Goal: Task Accomplishment & Management: Complete application form

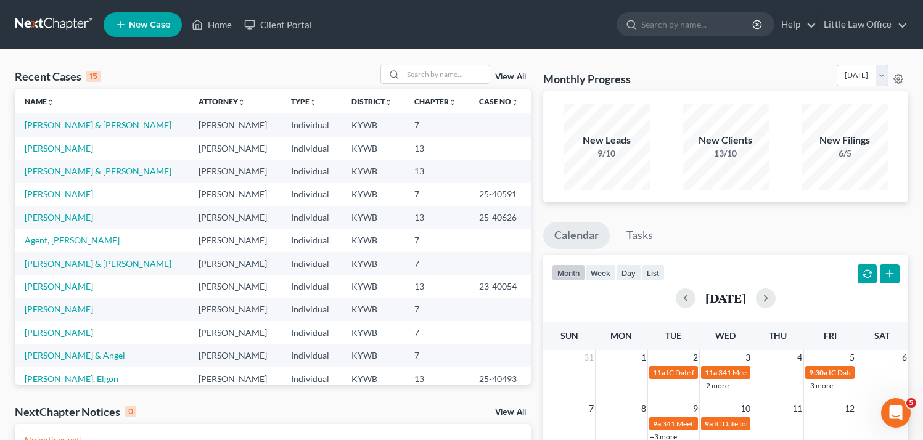
scroll to position [22, 0]
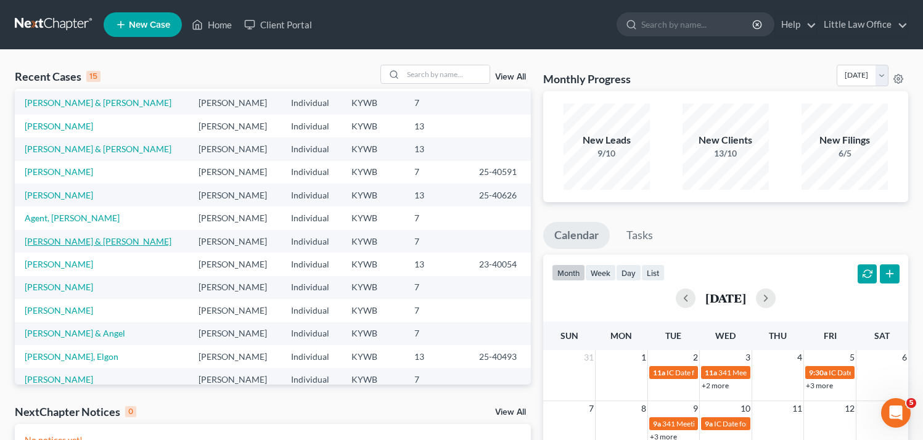
click at [83, 245] on link "[PERSON_NAME] & [PERSON_NAME]" at bounding box center [98, 241] width 147 height 10
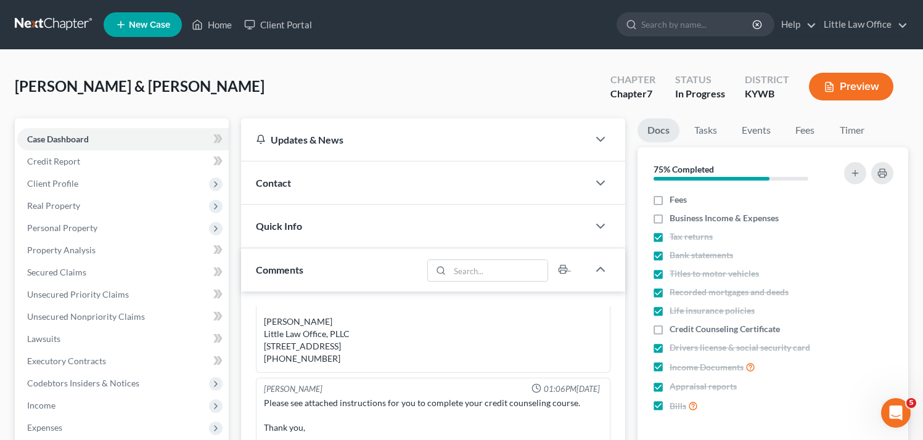
scroll to position [5832, 0]
click at [83, 185] on span "Client Profile" at bounding box center [123, 184] width 212 height 22
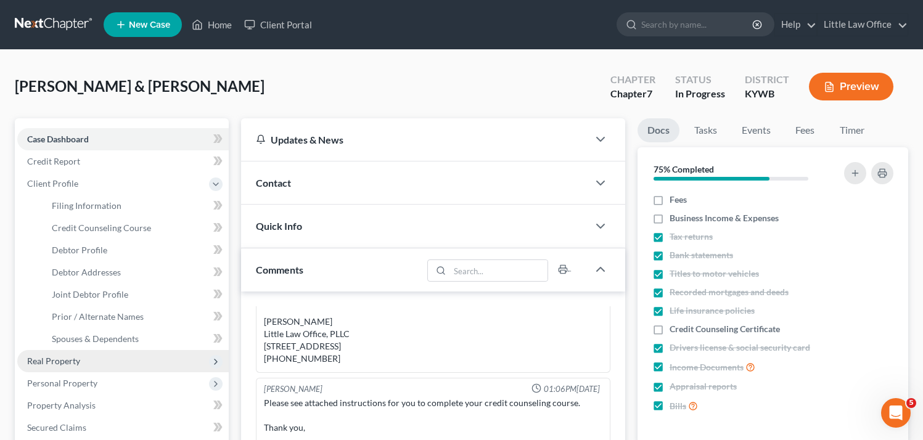
click at [84, 357] on span "Real Property" at bounding box center [123, 361] width 212 height 22
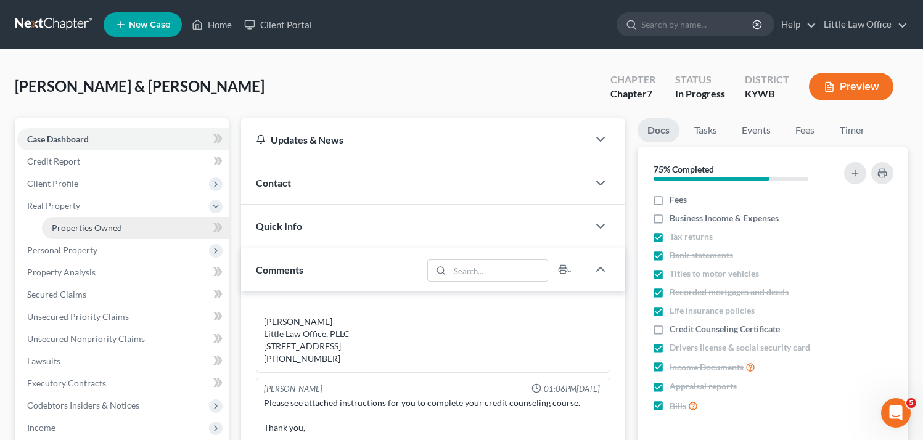
click at [96, 233] on link "Properties Owned" at bounding box center [135, 228] width 187 height 22
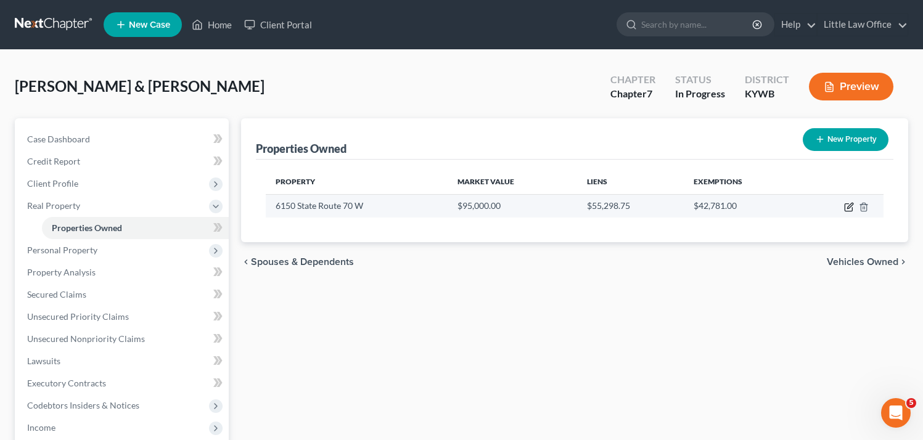
click at [847, 208] on icon "button" at bounding box center [849, 207] width 10 height 10
select select "18"
select select "2"
select select "0"
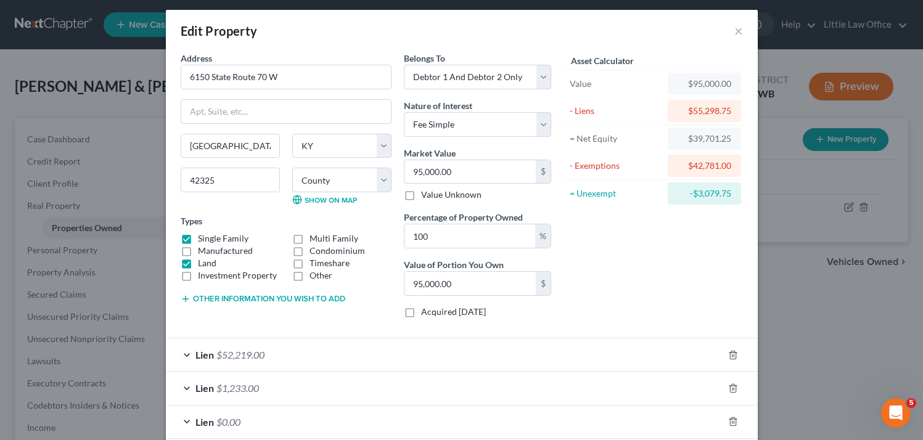
scroll to position [1, 0]
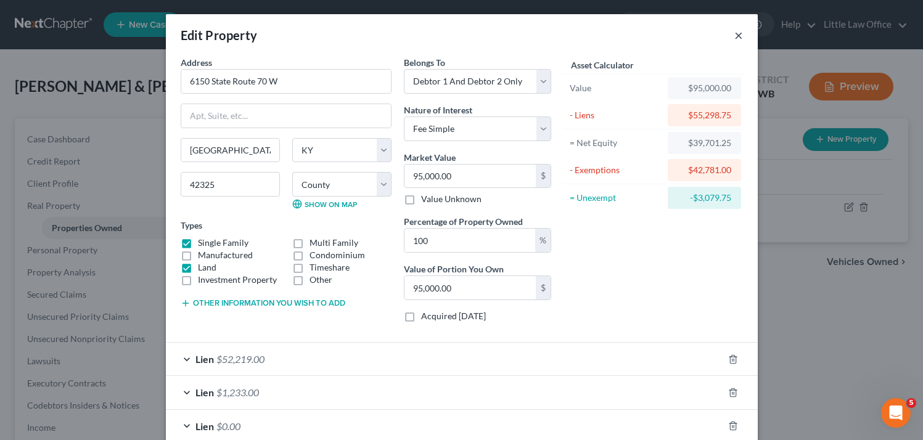
click at [736, 35] on button "×" at bounding box center [739, 35] width 9 height 15
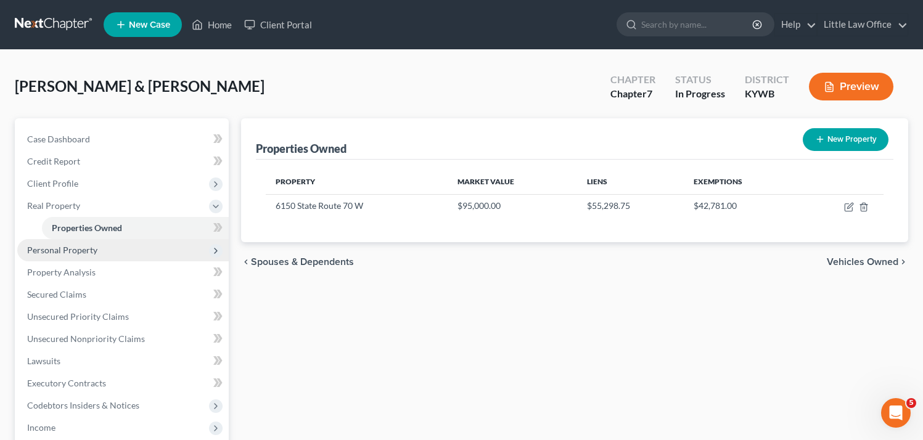
click at [43, 257] on span "Personal Property" at bounding box center [123, 250] width 212 height 22
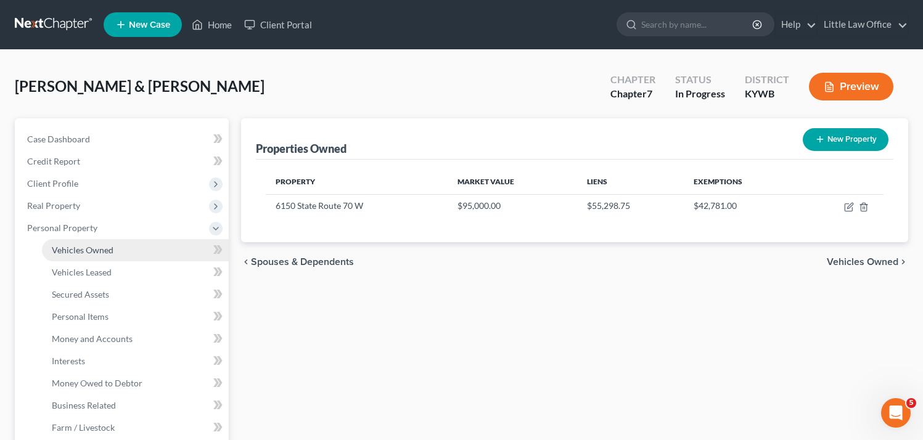
click at [86, 250] on span "Vehicles Owned" at bounding box center [83, 250] width 62 height 10
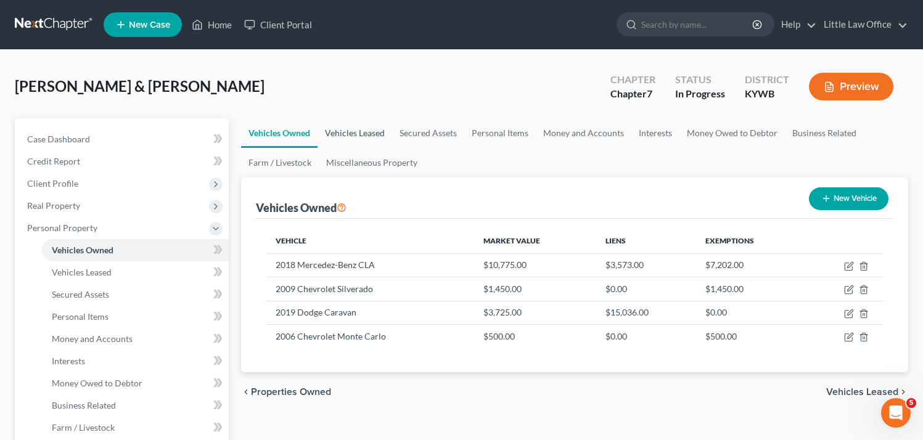
click at [361, 132] on link "Vehicles Leased" at bounding box center [355, 133] width 75 height 30
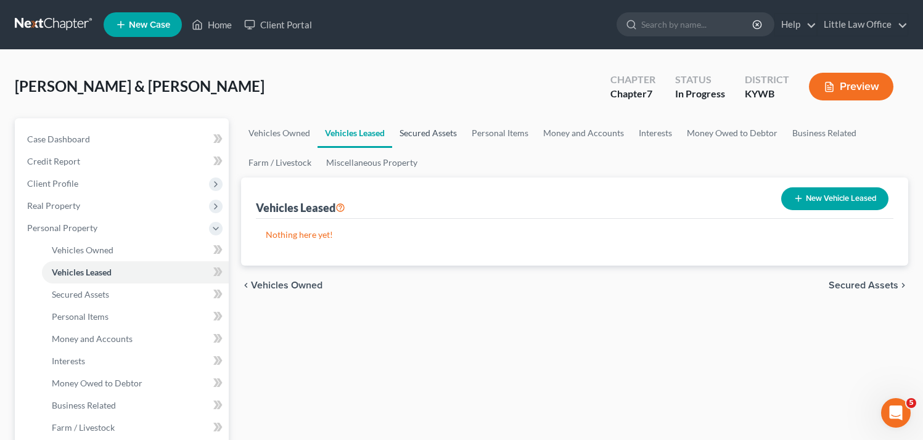
click at [432, 133] on link "Secured Assets" at bounding box center [428, 133] width 72 height 30
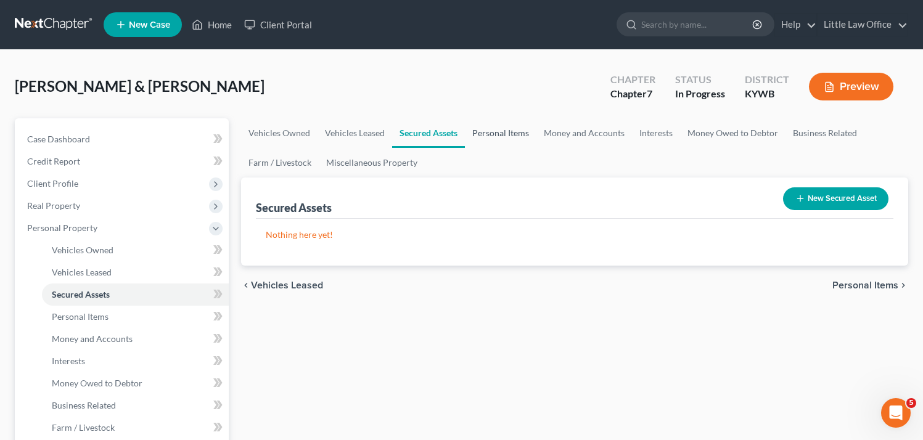
click at [509, 130] on link "Personal Items" at bounding box center [501, 133] width 72 height 30
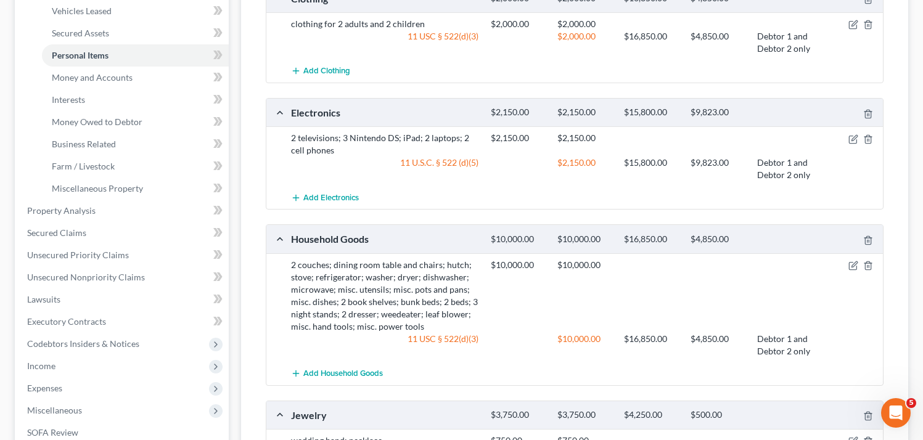
scroll to position [28, 0]
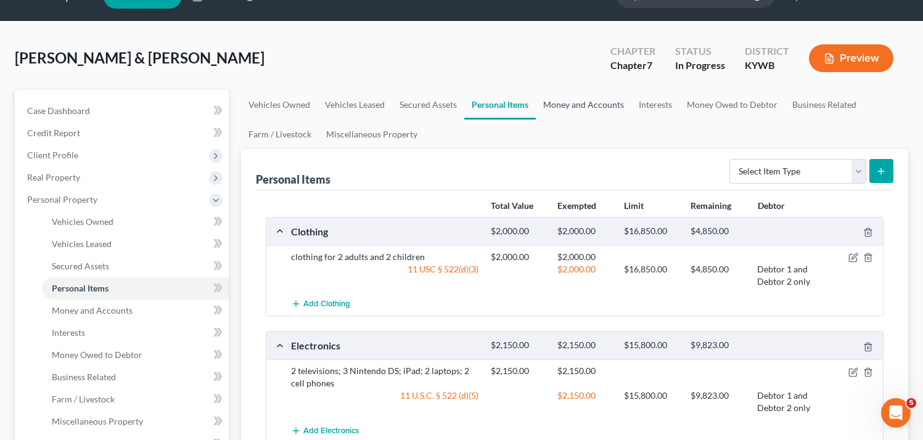
click at [586, 98] on link "Money and Accounts" at bounding box center [584, 105] width 96 height 30
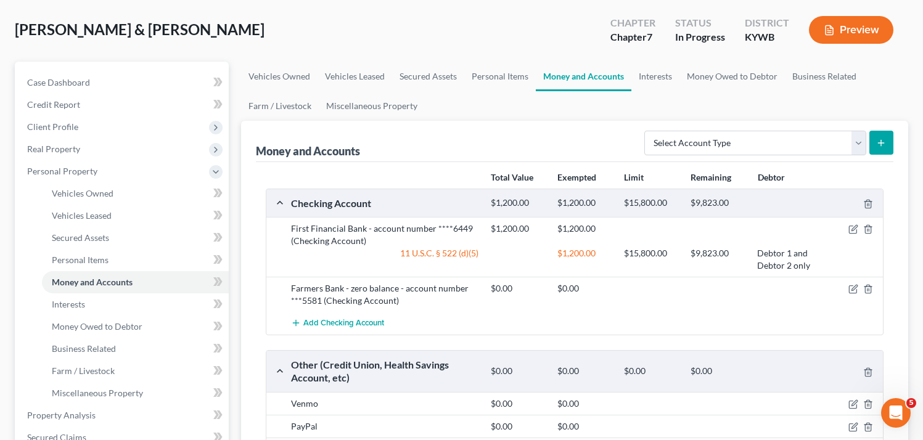
scroll to position [51, 0]
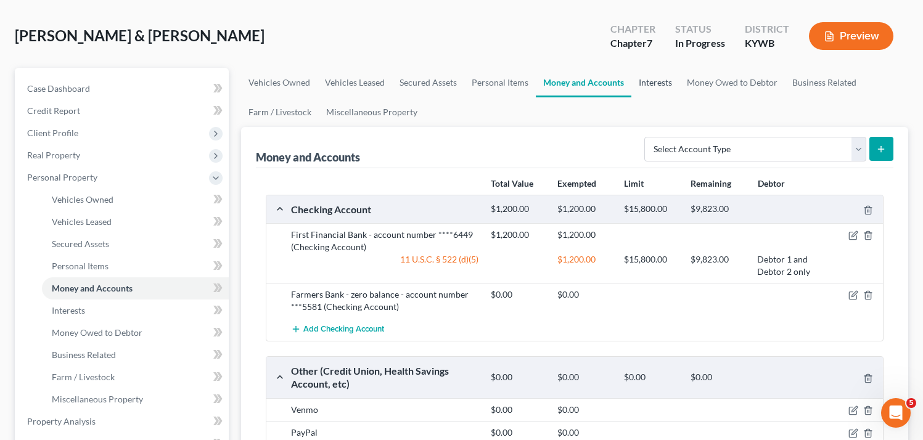
click at [657, 80] on link "Interests" at bounding box center [656, 83] width 48 height 30
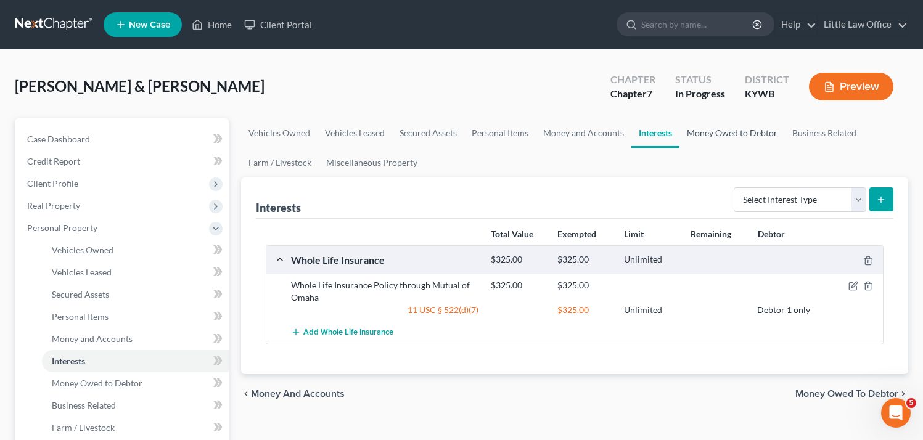
click at [751, 126] on link "Money Owed to Debtor" at bounding box center [732, 133] width 105 height 30
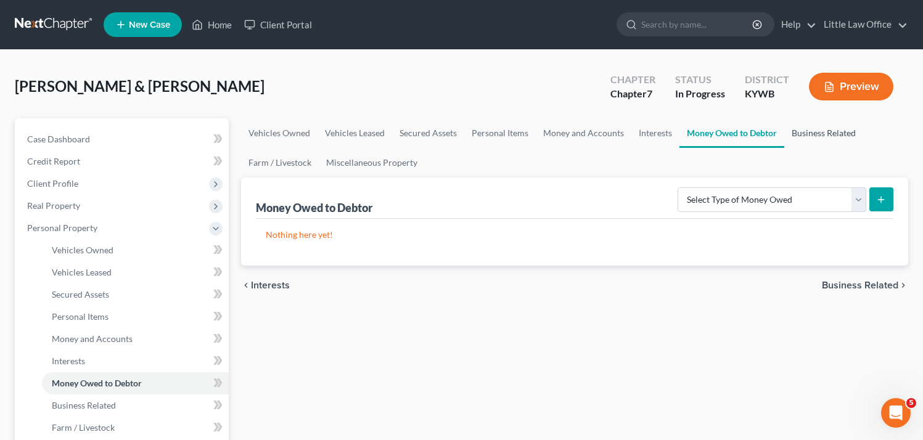
click at [838, 132] on link "Business Related" at bounding box center [824, 133] width 79 height 30
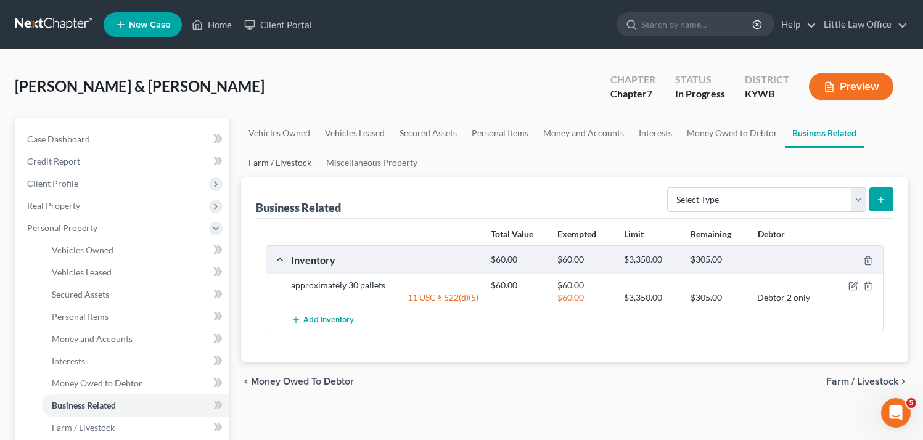
click at [287, 162] on link "Farm / Livestock" at bounding box center [280, 163] width 78 height 30
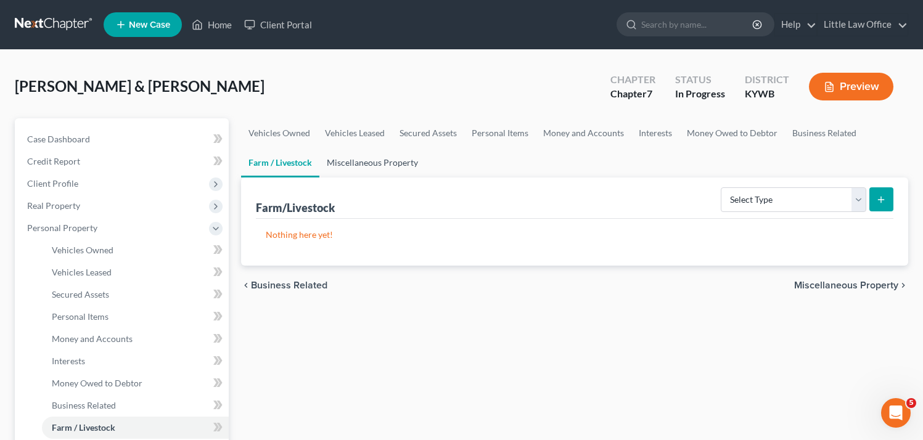
click at [388, 165] on link "Miscellaneous Property" at bounding box center [372, 163] width 106 height 30
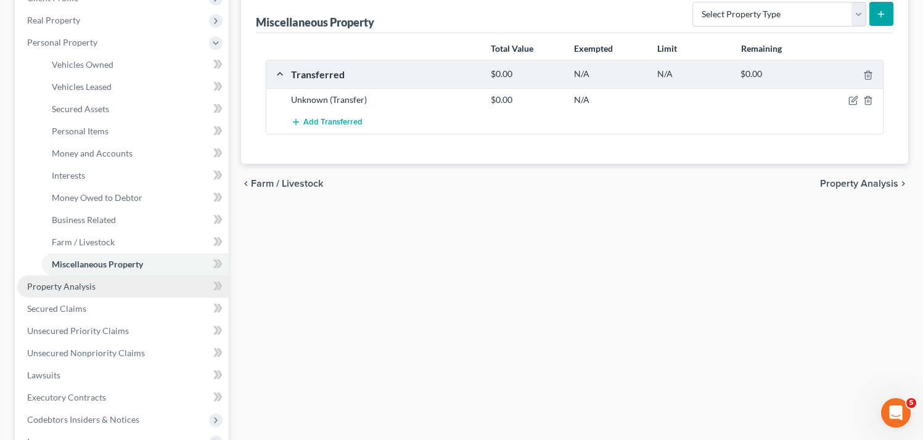
click at [103, 289] on link "Property Analysis" at bounding box center [123, 287] width 212 height 22
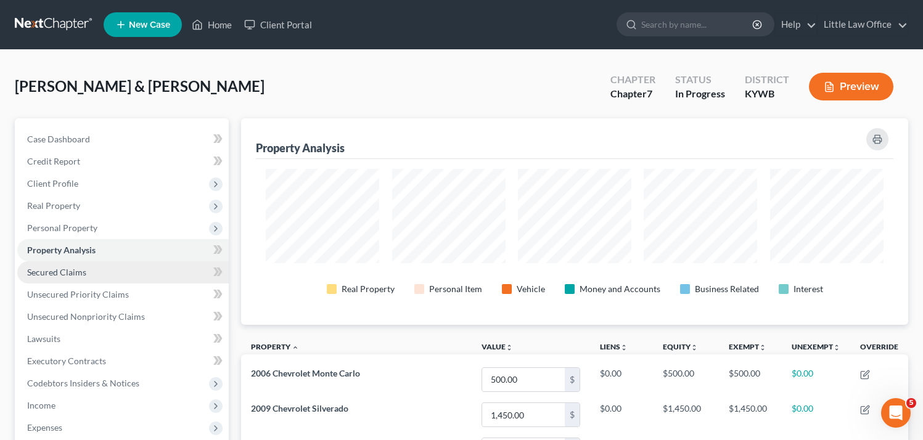
click at [96, 276] on link "Secured Claims" at bounding box center [123, 273] width 212 height 22
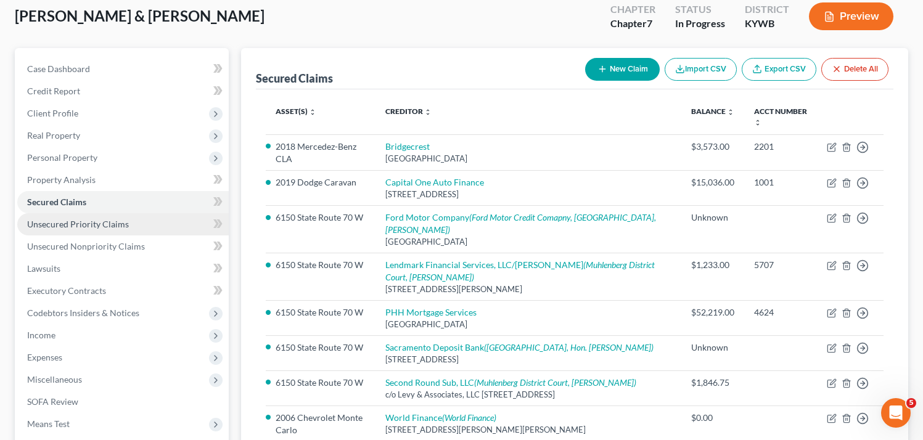
click at [110, 223] on span "Unsecured Priority Claims" at bounding box center [78, 224] width 102 height 10
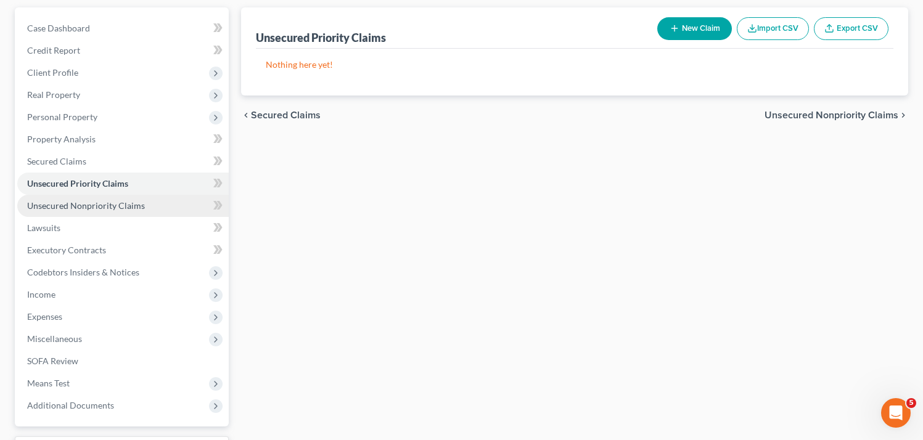
click at [113, 208] on span "Unsecured Nonpriority Claims" at bounding box center [86, 205] width 118 height 10
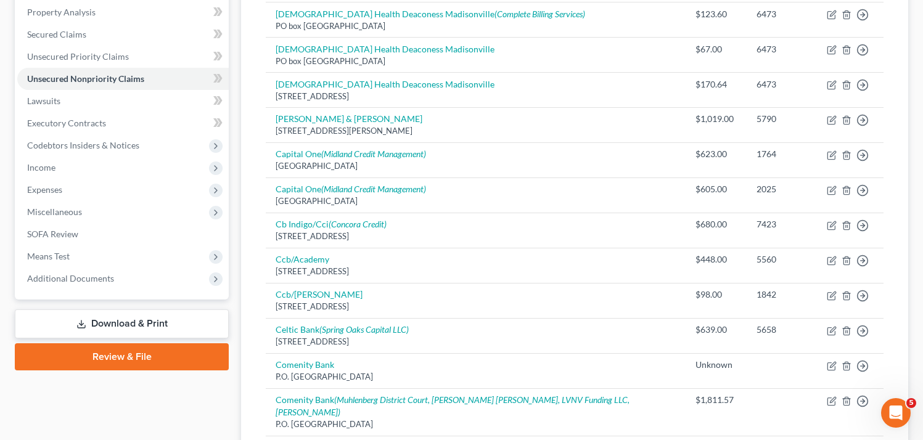
scroll to position [75, 0]
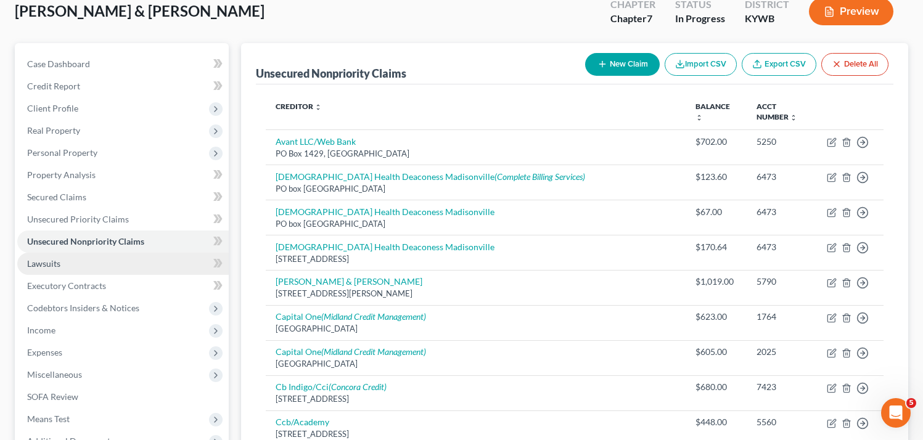
click at [95, 262] on link "Lawsuits" at bounding box center [123, 264] width 212 height 22
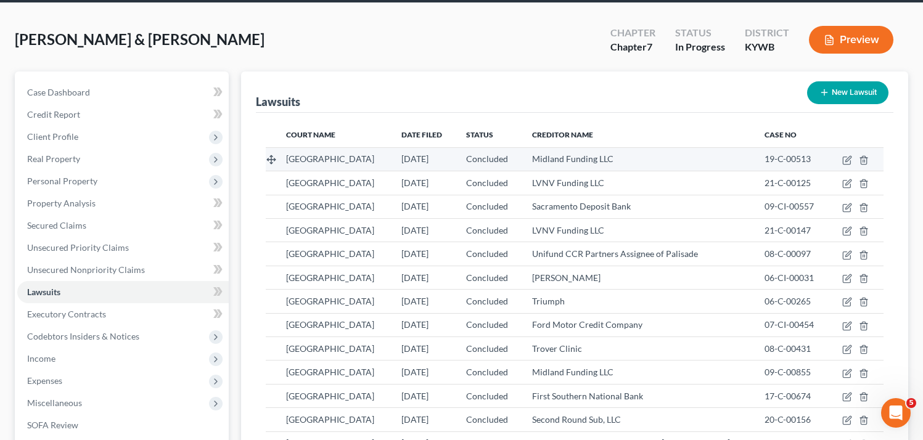
scroll to position [52, 0]
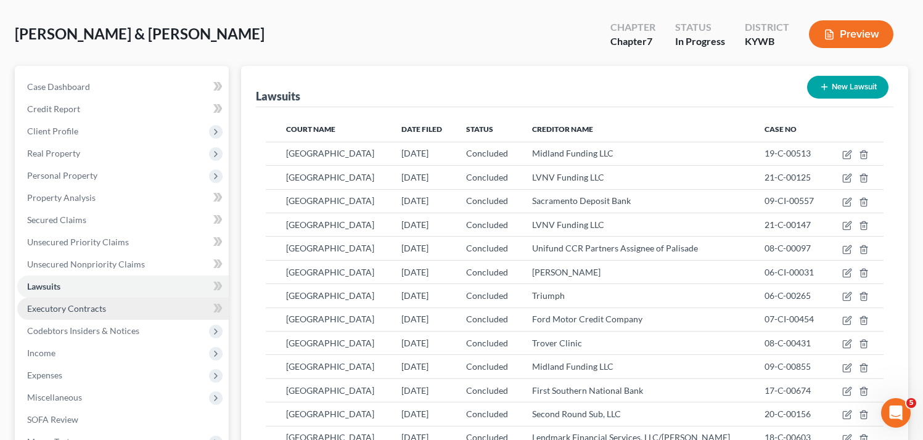
click at [96, 314] on link "Executory Contracts" at bounding box center [123, 309] width 212 height 22
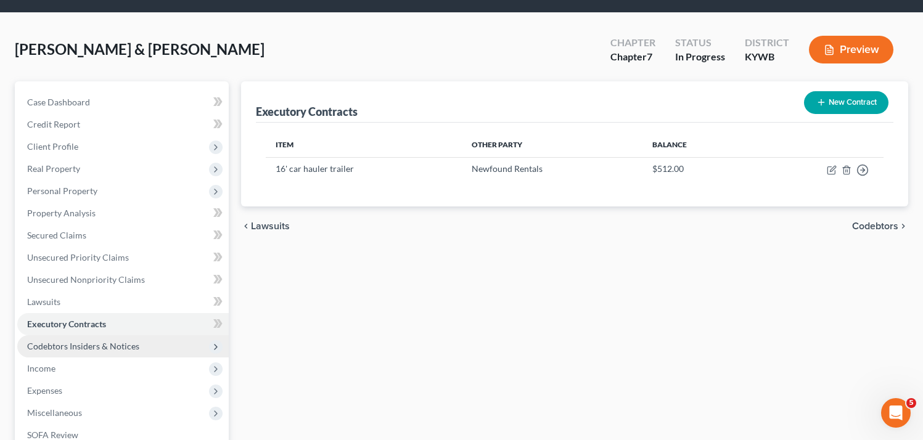
click at [75, 341] on span "Codebtors Insiders & Notices" at bounding box center [83, 346] width 112 height 10
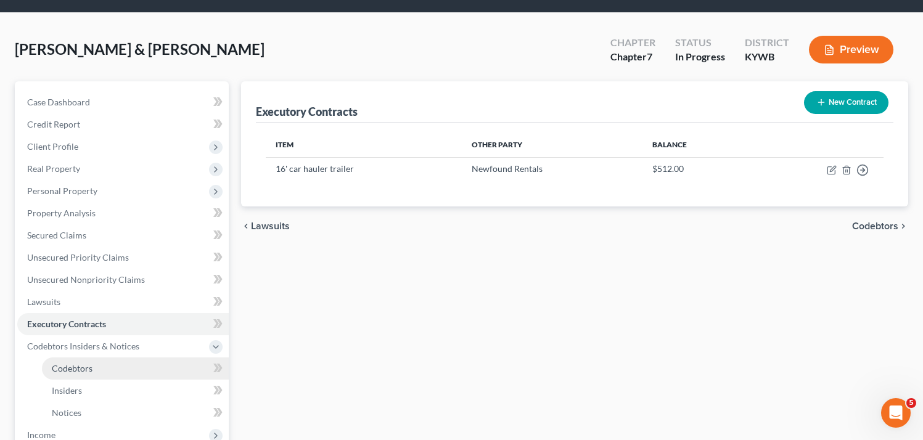
click at [104, 369] on link "Codebtors" at bounding box center [135, 369] width 187 height 22
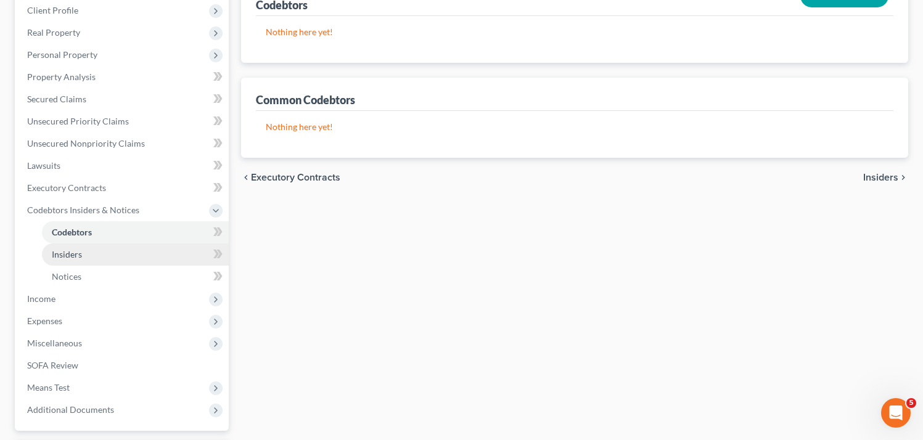
click at [88, 250] on link "Insiders" at bounding box center [135, 255] width 187 height 22
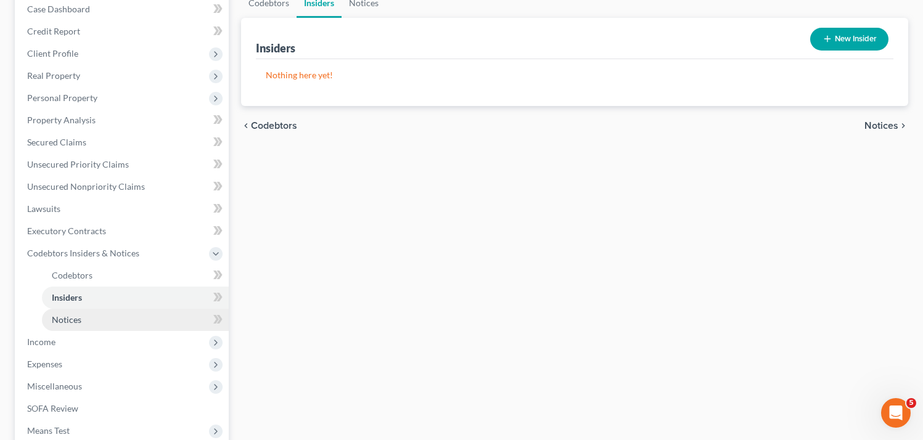
click at [102, 315] on link "Notices" at bounding box center [135, 320] width 187 height 22
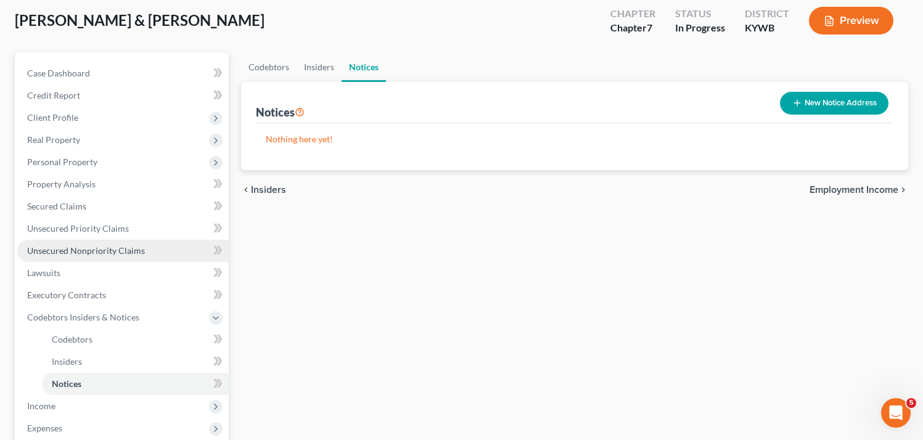
scroll to position [93, 0]
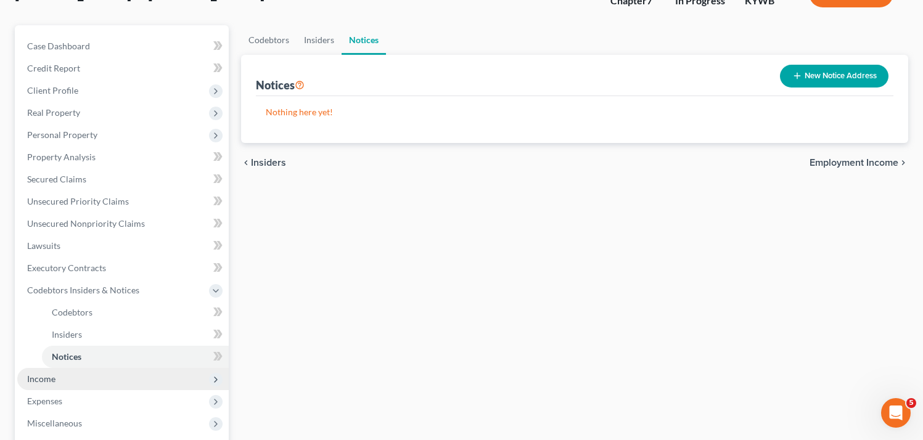
click at [61, 388] on span "Income" at bounding box center [123, 379] width 212 height 22
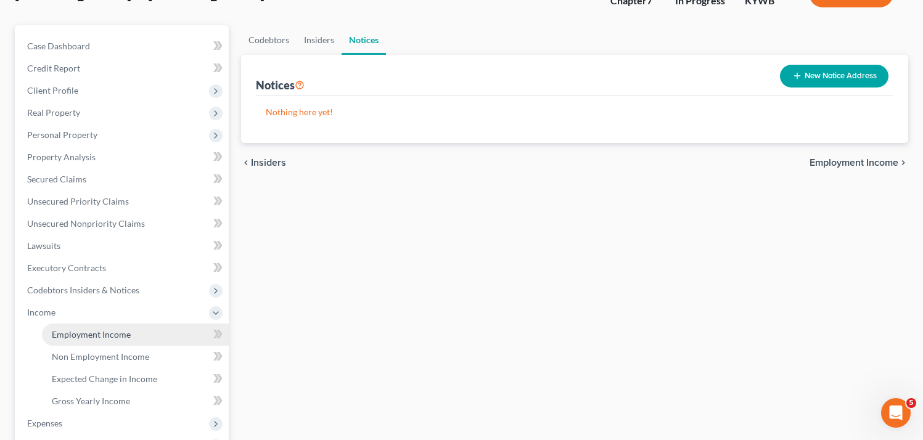
click at [91, 329] on span "Employment Income" at bounding box center [91, 334] width 79 height 10
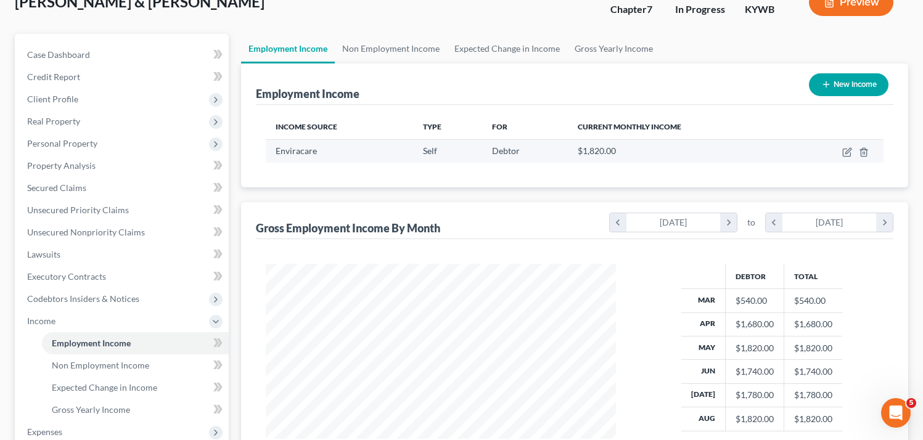
scroll to position [89, 0]
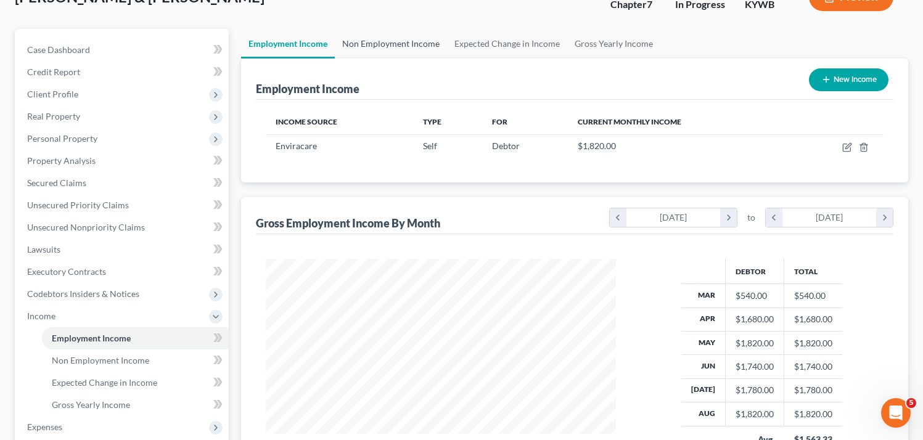
click at [385, 50] on link "Non Employment Income" at bounding box center [391, 44] width 112 height 30
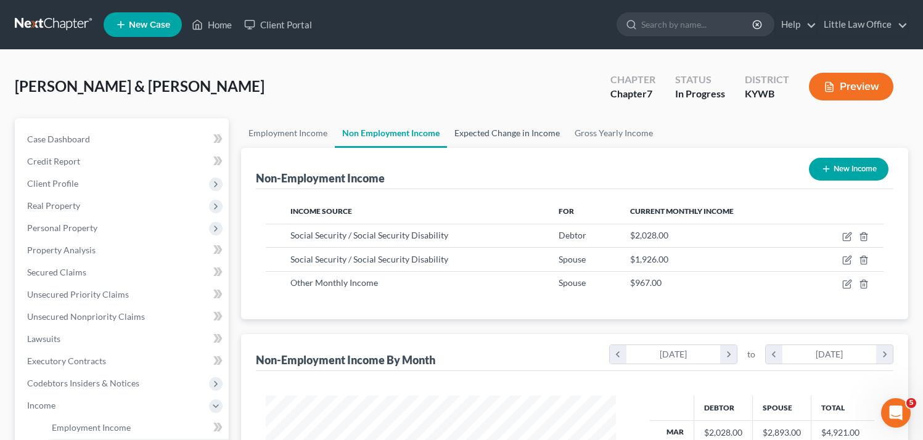
scroll to position [221, 375]
click at [505, 134] on link "Expected Change in Income" at bounding box center [507, 133] width 120 height 30
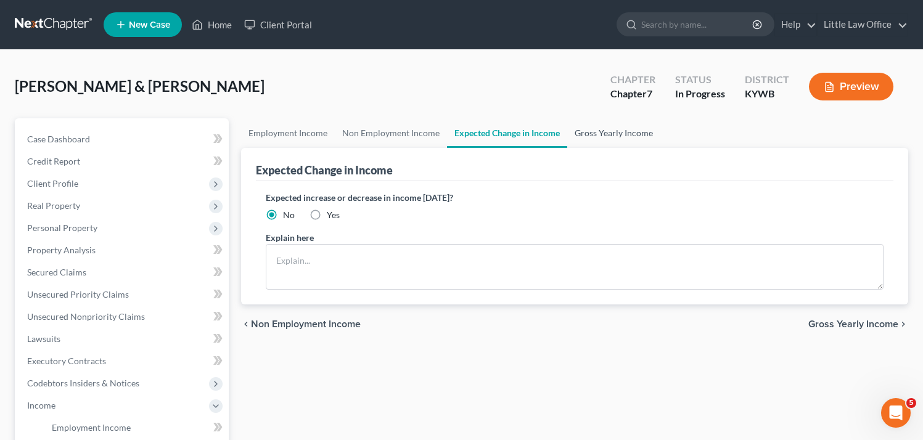
click at [617, 128] on link "Gross Yearly Income" at bounding box center [613, 133] width 93 height 30
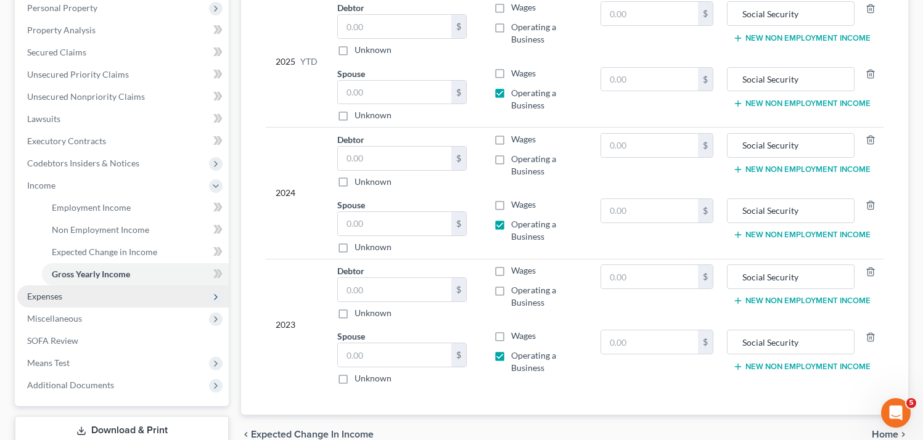
scroll to position [221, 0]
click at [89, 292] on span "Expenses" at bounding box center [123, 296] width 212 height 22
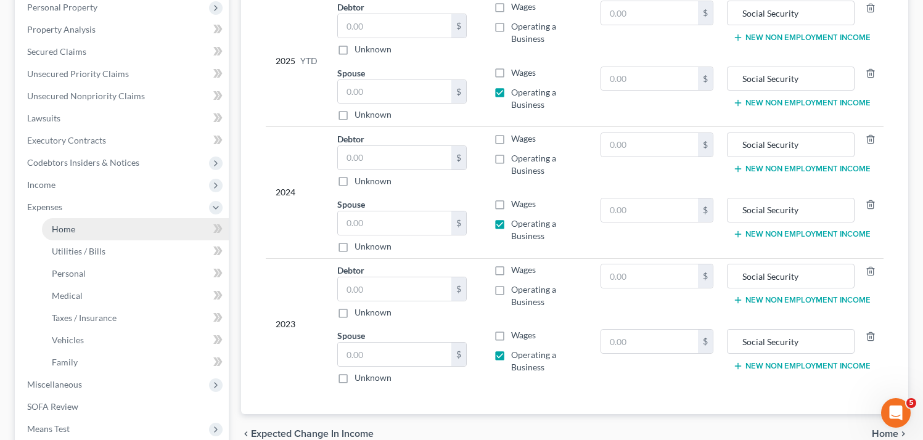
click at [84, 229] on link "Home" at bounding box center [135, 229] width 187 height 22
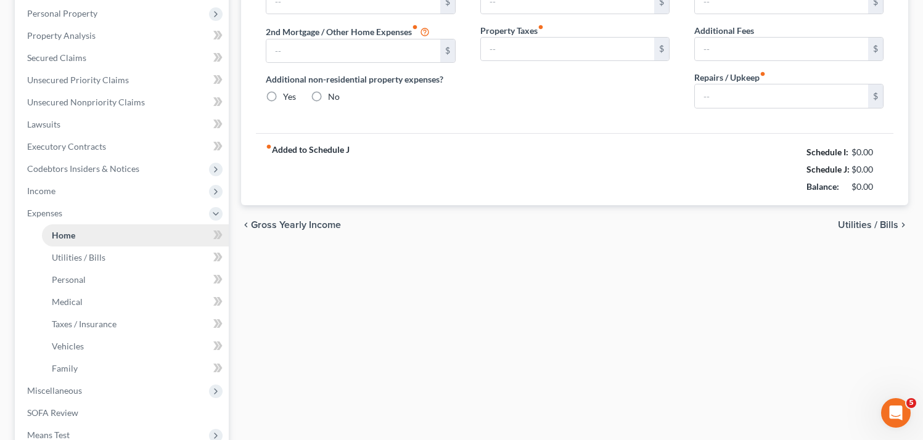
type input "555.00"
type input "0.00"
radio input "true"
type input "0.00"
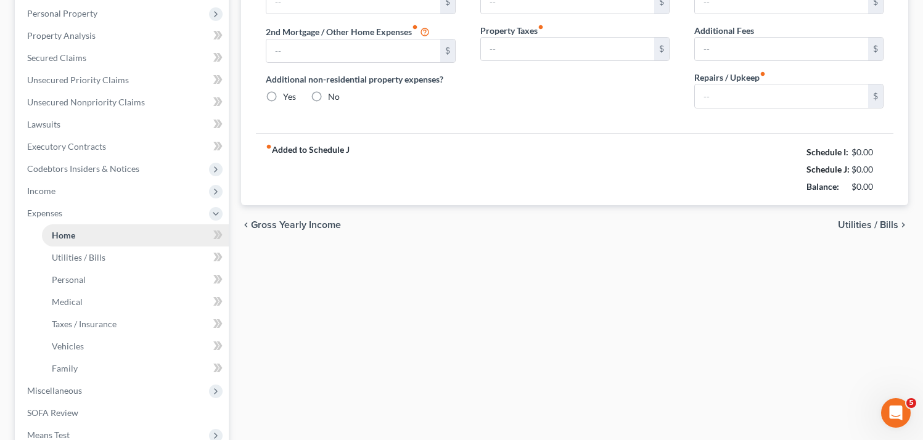
type input "0.00"
type input "100.00"
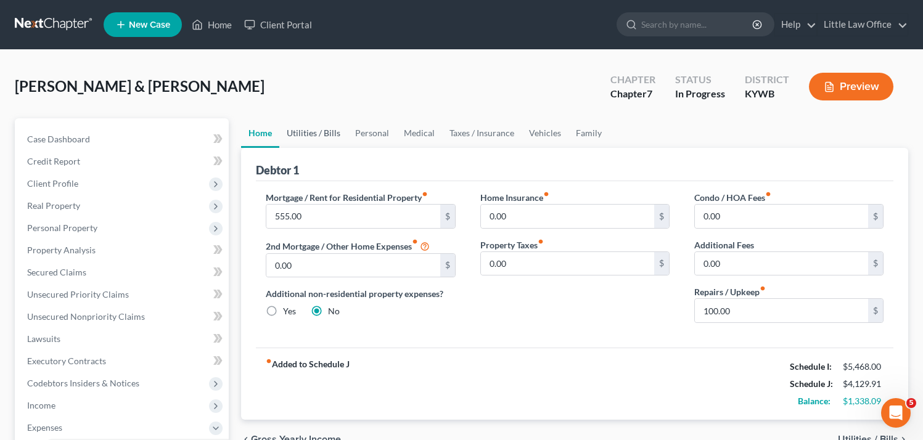
click at [316, 133] on link "Utilities / Bills" at bounding box center [313, 133] width 68 height 30
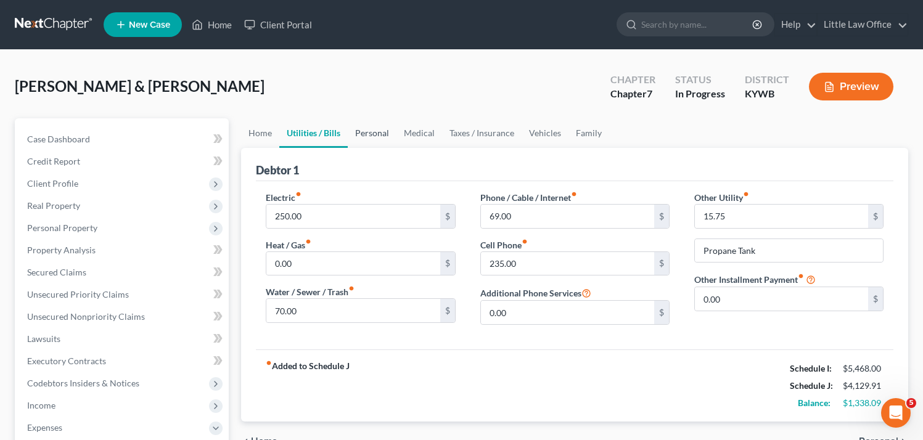
click at [370, 132] on link "Personal" at bounding box center [372, 133] width 49 height 30
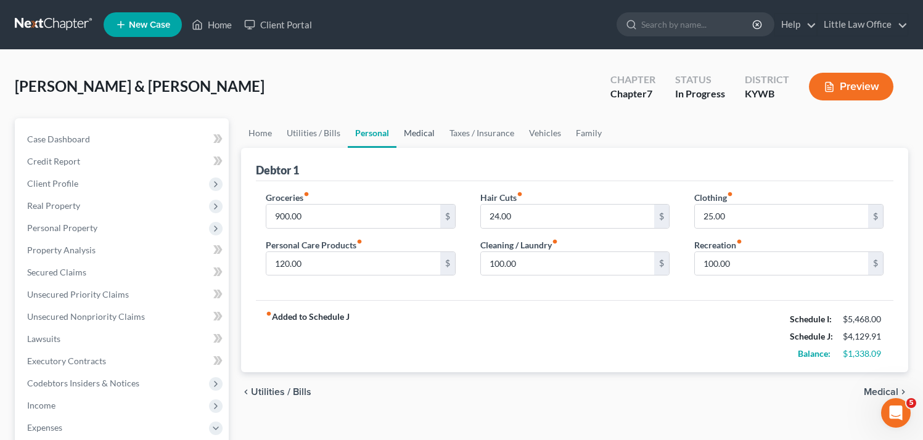
click at [427, 130] on link "Medical" at bounding box center [420, 133] width 46 height 30
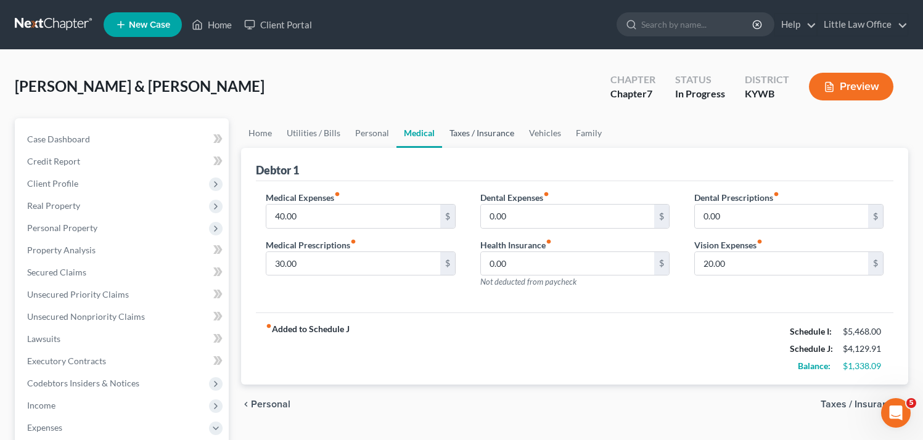
click at [469, 130] on link "Taxes / Insurance" at bounding box center [482, 133] width 80 height 30
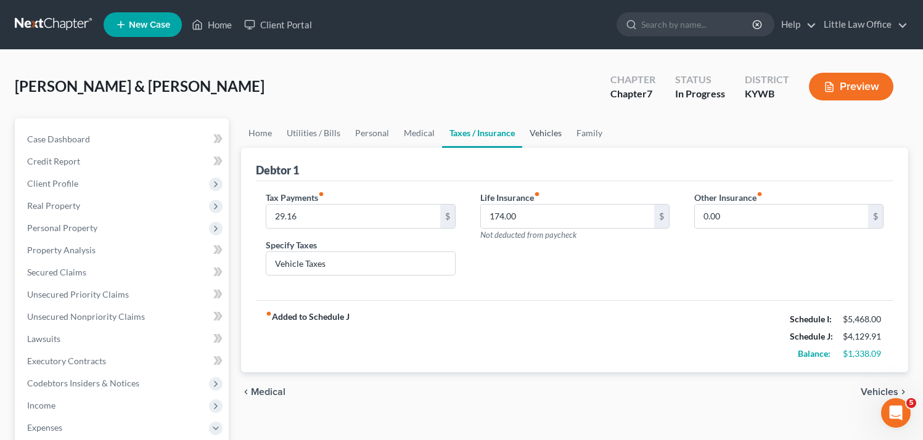
click at [539, 136] on link "Vehicles" at bounding box center [545, 133] width 47 height 30
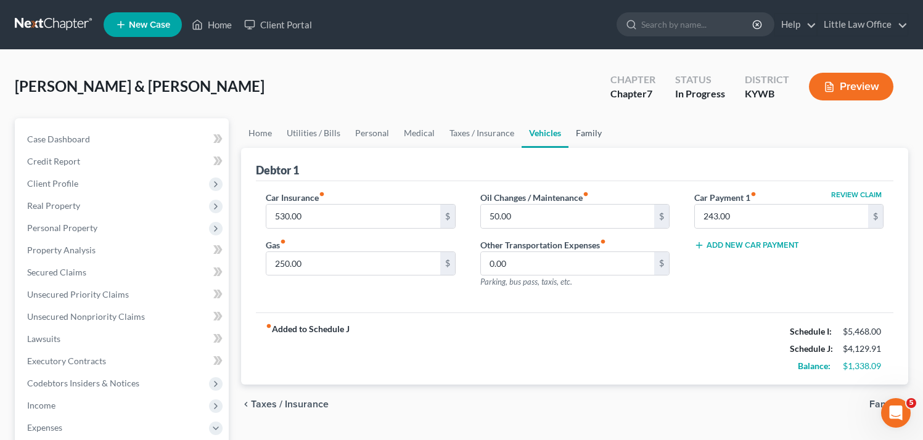
click at [581, 131] on link "Family" at bounding box center [589, 133] width 41 height 30
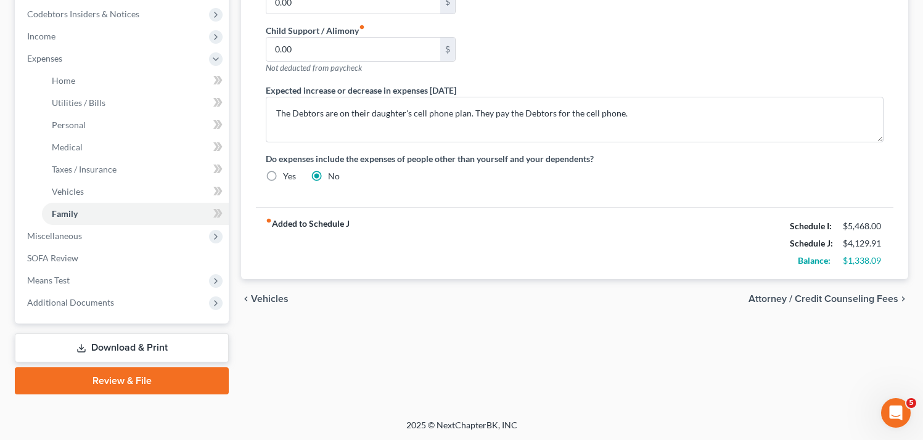
scroll to position [369, 0]
